Goal: Task Accomplishment & Management: Manage account settings

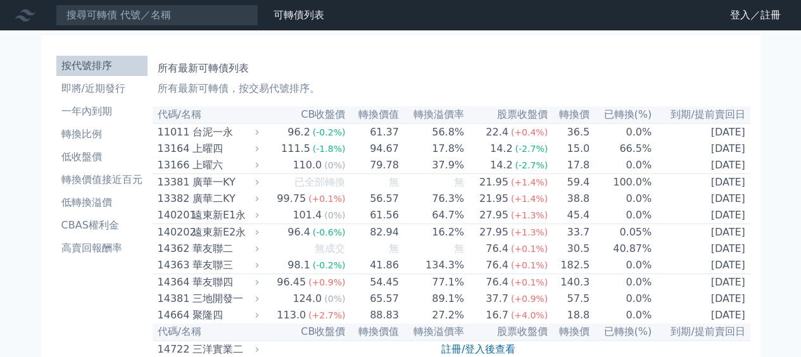
scroll to position [7510, 0]
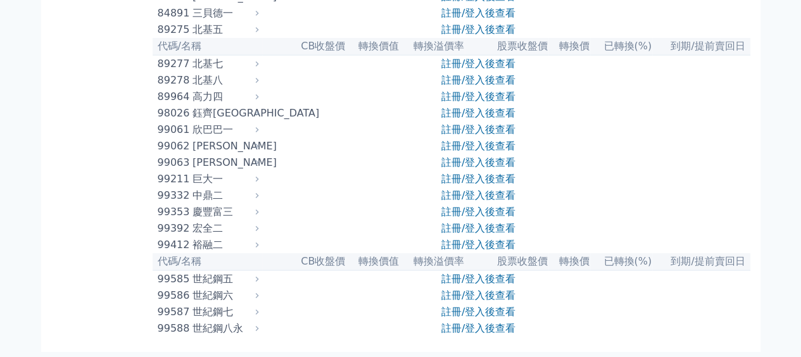
click at [457, 23] on link "註冊/登入後查看" at bounding box center [478, 29] width 74 height 12
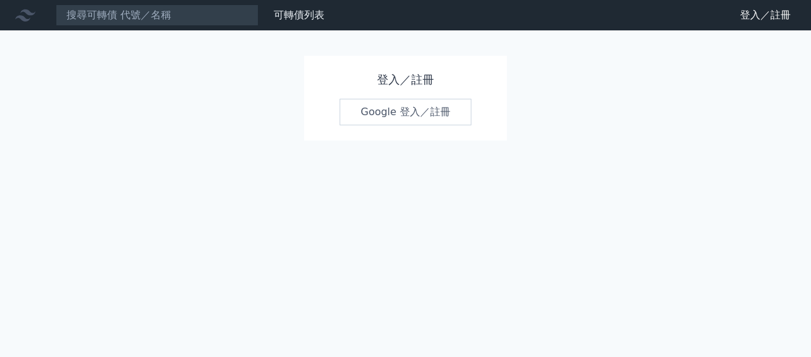
click at [388, 113] on link "Google 登入／註冊" at bounding box center [405, 112] width 132 height 27
